Goal: Task Accomplishment & Management: Manage account settings

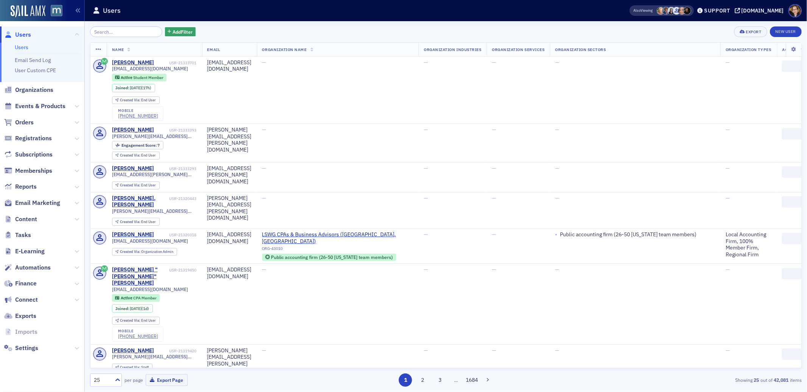
click at [117, 33] on input "search" at bounding box center [126, 31] width 72 height 11
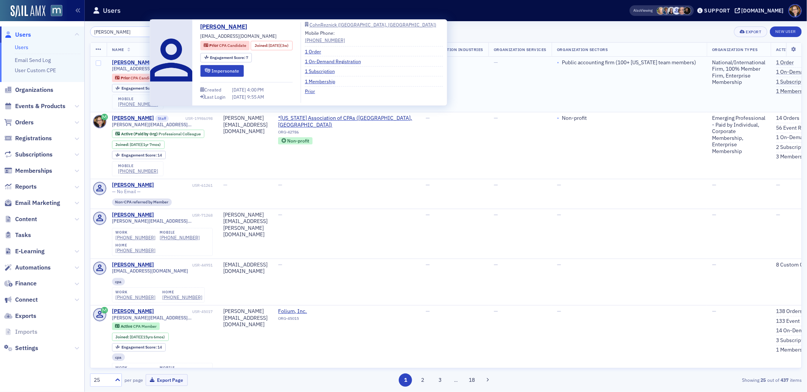
type input "michelle brown"
click at [137, 61] on div "Michelle Brown" at bounding box center [133, 62] width 42 height 7
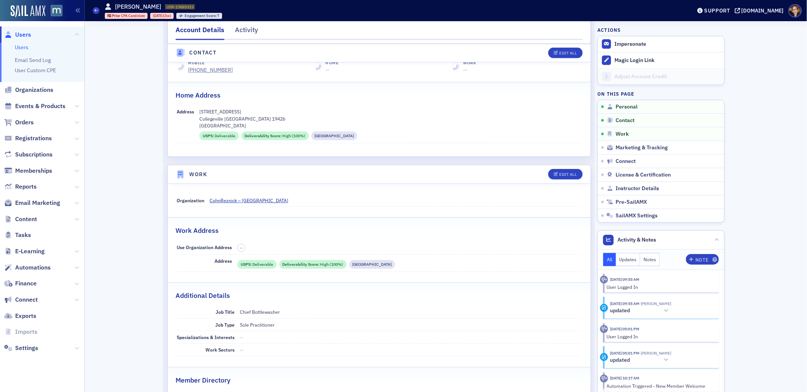
scroll to position [345, 0]
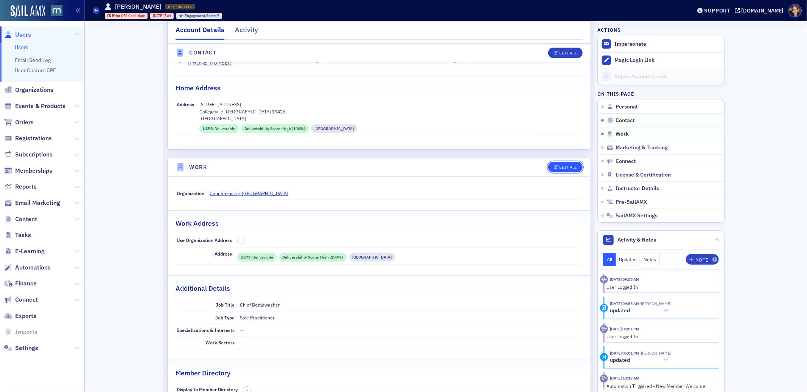
click at [560, 167] on div "Edit All" at bounding box center [568, 167] width 17 height 4
select select "US"
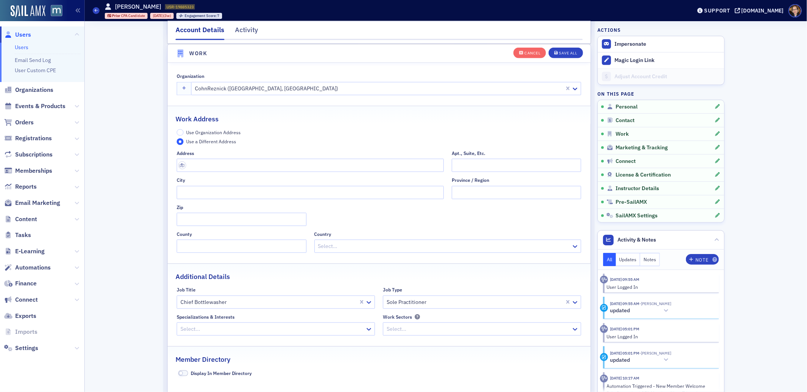
scroll to position [614, 0]
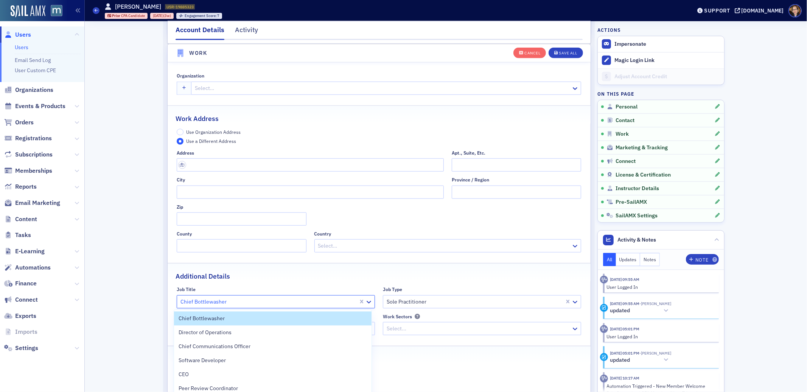
click at [232, 302] on div at bounding box center [269, 301] width 178 height 9
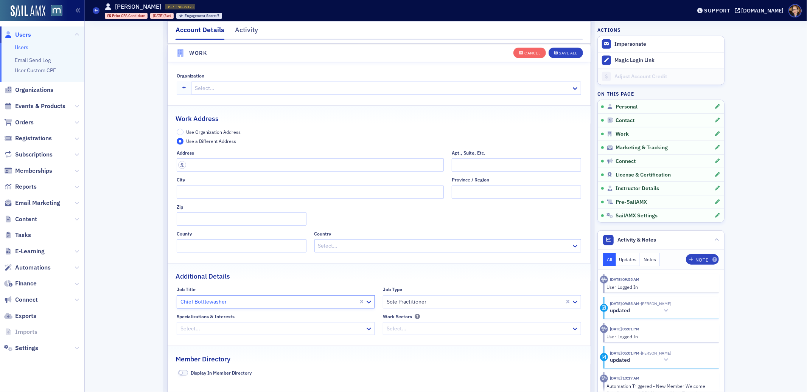
drag, startPoint x: 229, startPoint y: 302, endPoint x: 186, endPoint y: 300, distance: 43.5
click at [186, 300] on div at bounding box center [269, 301] width 178 height 9
click at [187, 301] on div at bounding box center [269, 301] width 178 height 9
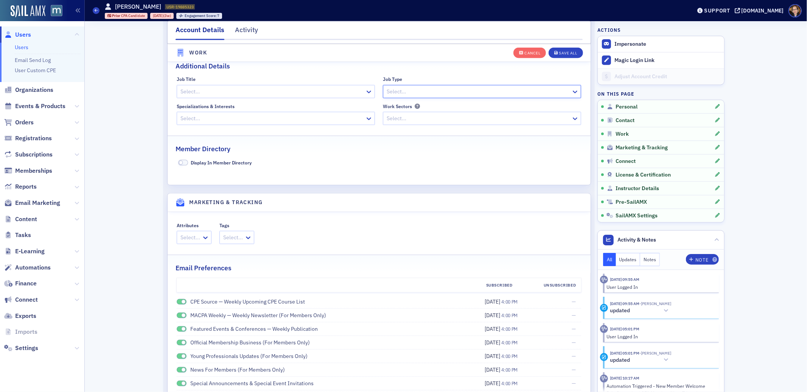
scroll to position [933, 0]
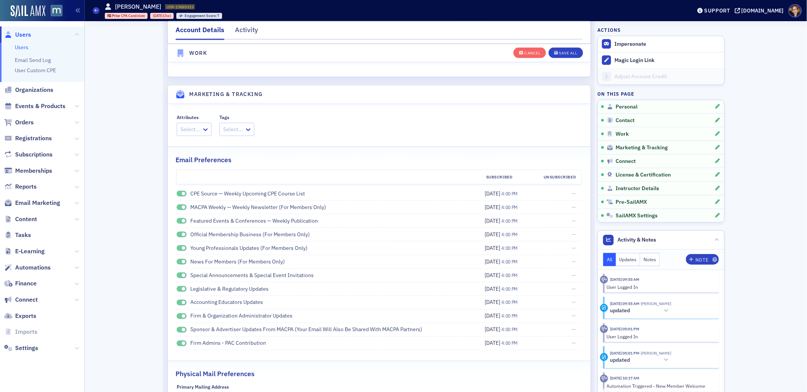
click at [182, 194] on span at bounding box center [184, 194] width 4 height 4
click at [182, 207] on span at bounding box center [184, 207] width 4 height 4
click at [182, 221] on span at bounding box center [184, 221] width 4 height 4
click at [180, 237] on span at bounding box center [182, 235] width 10 height 6
click at [182, 248] on span at bounding box center [184, 248] width 4 height 4
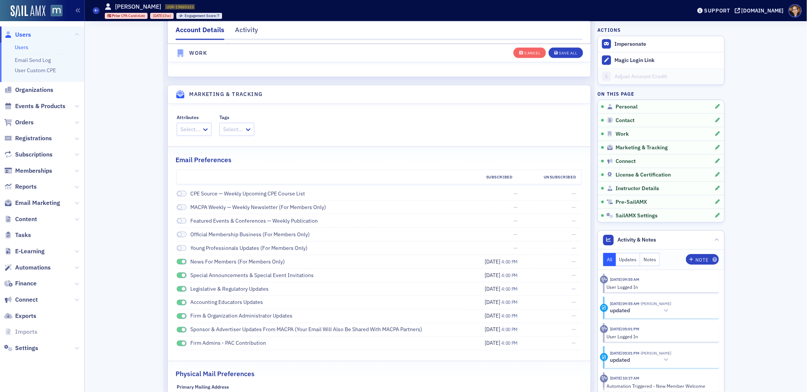
click at [182, 263] on span at bounding box center [184, 262] width 4 height 4
drag, startPoint x: 179, startPoint y: 275, endPoint x: 179, endPoint y: 283, distance: 7.6
click at [182, 276] on span at bounding box center [184, 276] width 4 height 4
click at [179, 292] on span at bounding box center [182, 289] width 10 height 6
drag, startPoint x: 179, startPoint y: 303, endPoint x: 179, endPoint y: 314, distance: 11.0
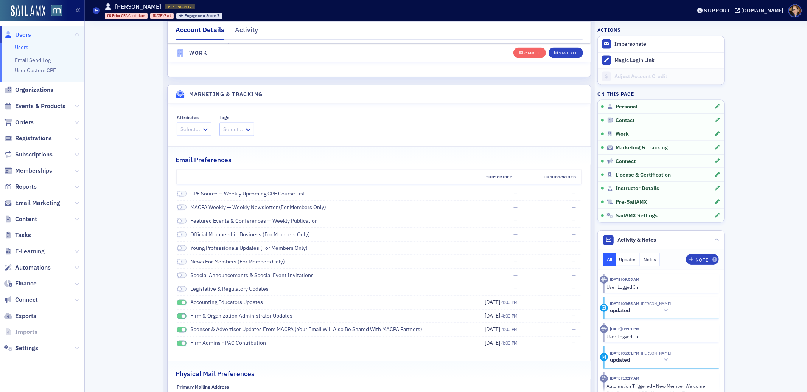
click at [182, 303] on span at bounding box center [184, 303] width 4 height 4
click at [178, 319] on span at bounding box center [182, 317] width 10 height 6
drag, startPoint x: 180, startPoint y: 330, endPoint x: 180, endPoint y: 335, distance: 4.9
click at [182, 330] on span at bounding box center [184, 330] width 4 height 4
click at [182, 345] on span at bounding box center [184, 344] width 4 height 4
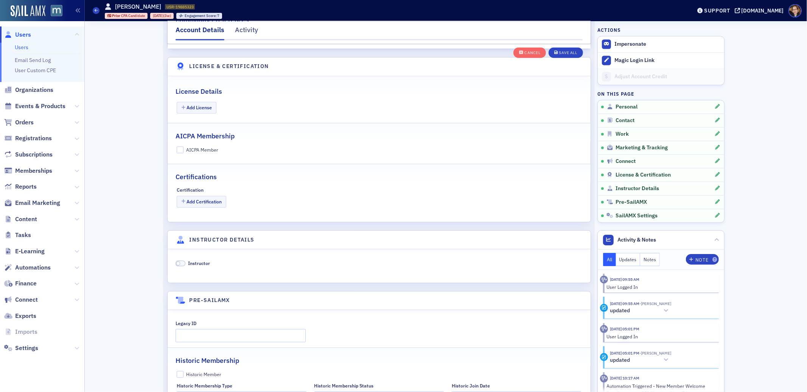
scroll to position [1552, 0]
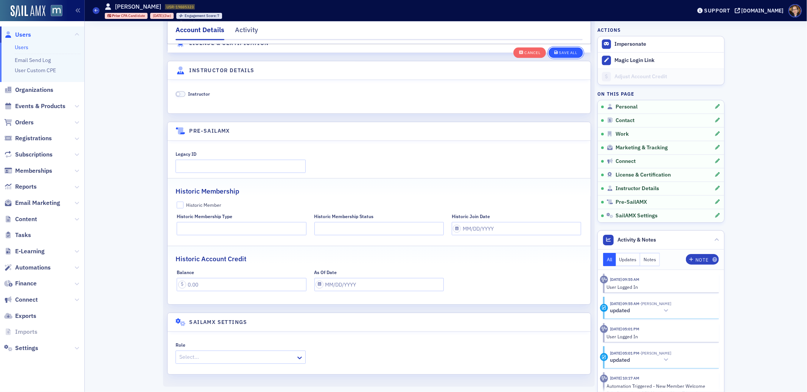
click at [560, 52] on div "Save All" at bounding box center [568, 53] width 18 height 4
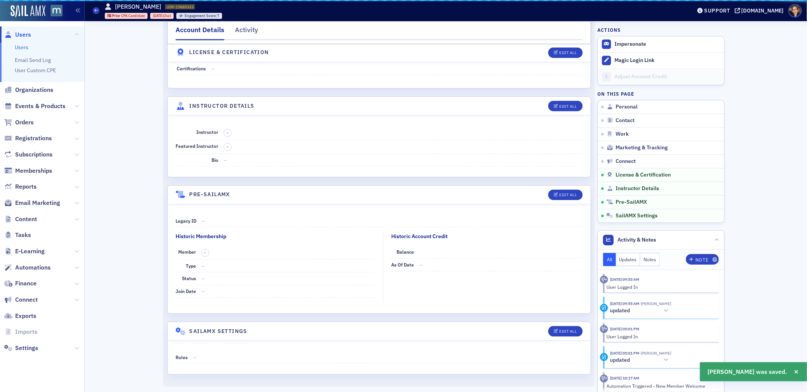
scroll to position [1296, 0]
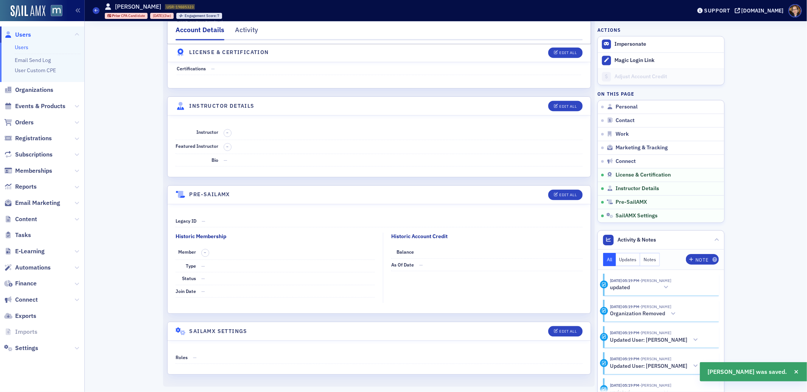
click at [25, 33] on span "Users" at bounding box center [23, 35] width 16 height 8
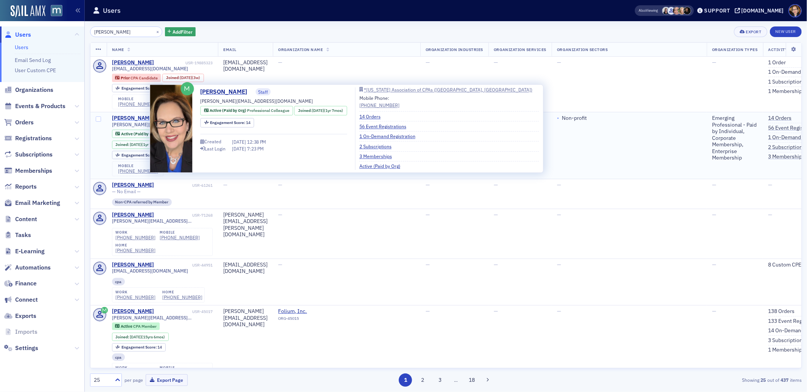
click at [135, 122] on div "Michelle Brown" at bounding box center [133, 118] width 42 height 7
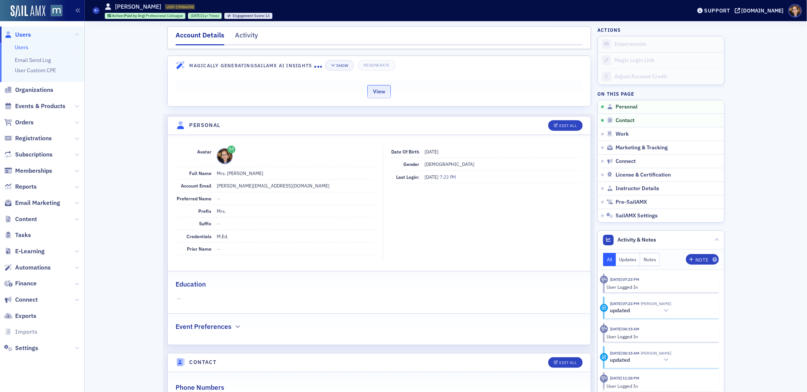
click at [375, 90] on button "View" at bounding box center [378, 91] width 23 height 13
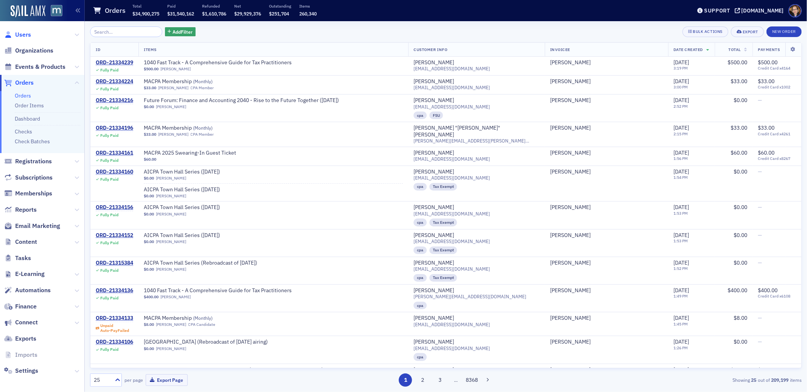
click at [24, 37] on span "Users" at bounding box center [23, 35] width 16 height 8
click at [25, 33] on span "Users" at bounding box center [23, 35] width 16 height 8
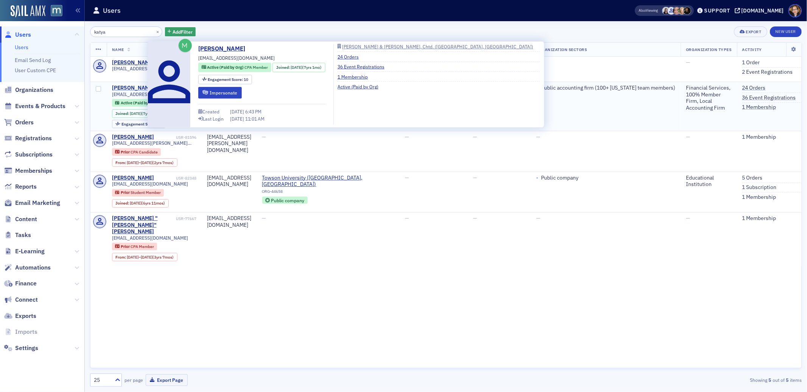
type input "katya"
click at [126, 85] on div "[PERSON_NAME]" at bounding box center [133, 88] width 42 height 7
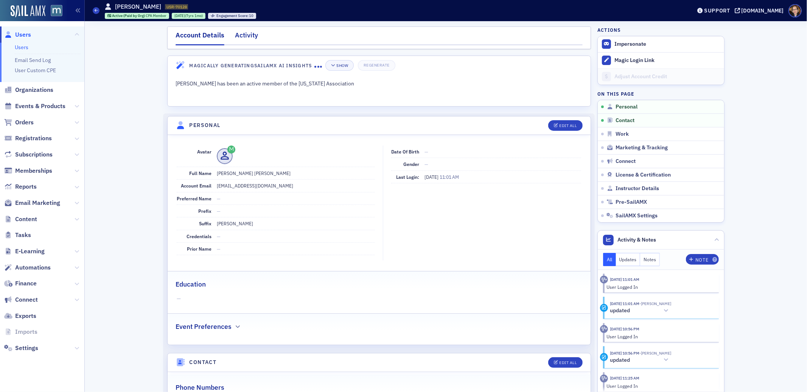
click at [244, 37] on div "Activity" at bounding box center [246, 37] width 23 height 14
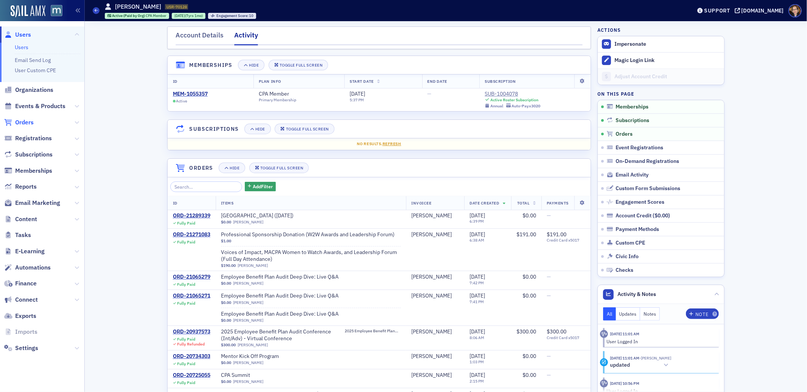
click at [25, 120] on span "Orders" at bounding box center [24, 122] width 19 height 8
